Goal: Navigation & Orientation: Find specific page/section

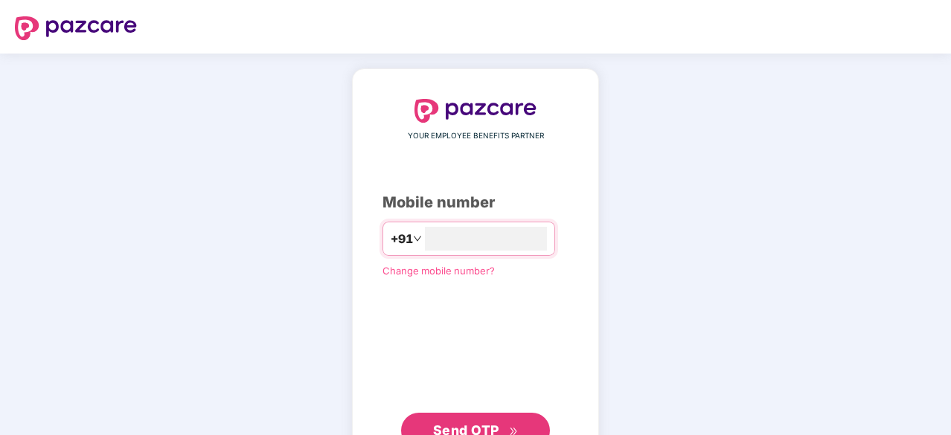
type input "**********"
click at [511, 416] on button "Send OTP" at bounding box center [475, 431] width 149 height 36
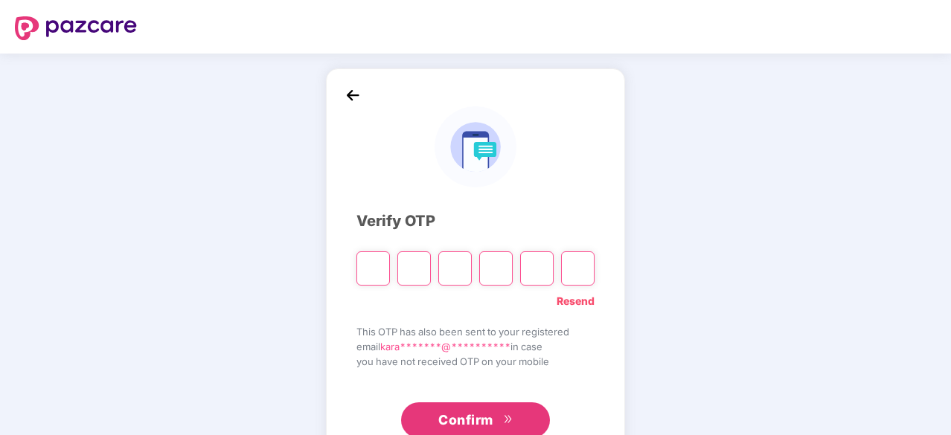
paste input "*"
type input "*"
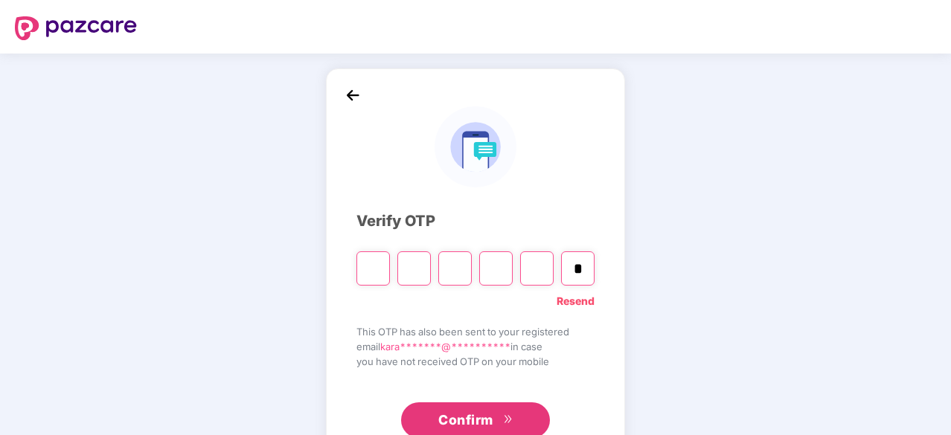
type input "*"
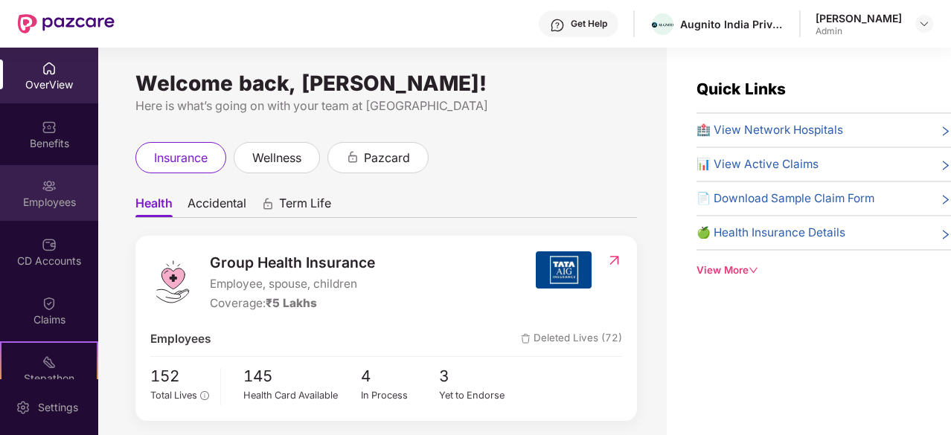
click at [33, 203] on div "Employees" at bounding box center [49, 202] width 98 height 15
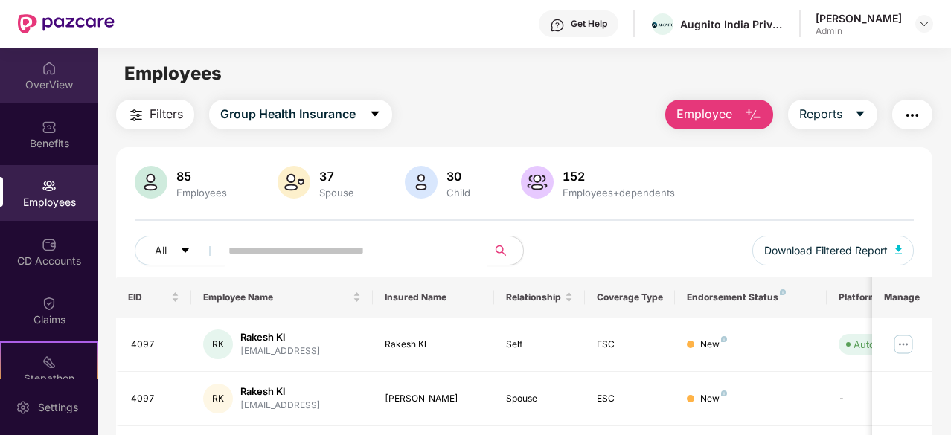
click at [68, 65] on div "OverView" at bounding box center [49, 76] width 98 height 56
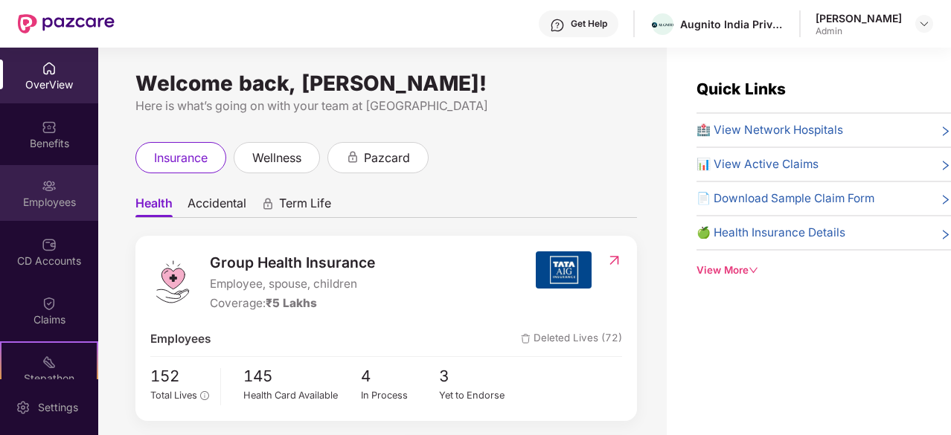
click at [79, 190] on div "Employees" at bounding box center [49, 193] width 98 height 56
